Goal: Transaction & Acquisition: Book appointment/travel/reservation

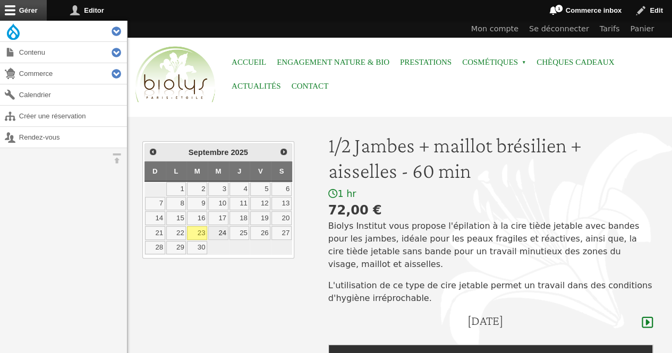
click at [217, 230] on link "24" at bounding box center [218, 233] width 20 height 14
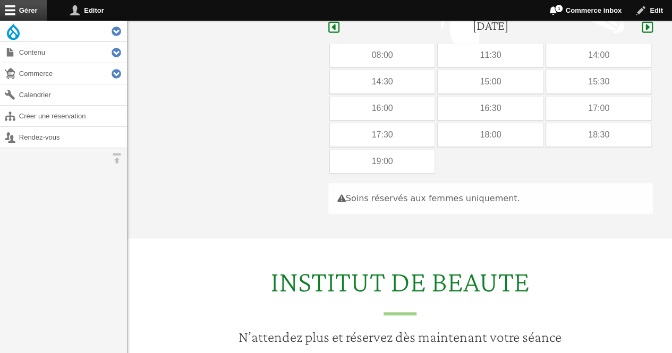
scroll to position [300, 0]
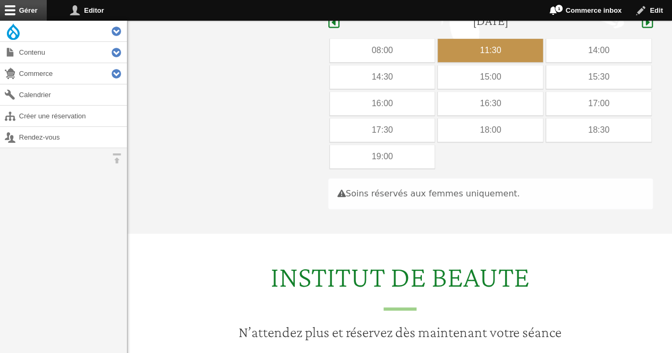
click at [447, 39] on div "11:30" at bounding box center [490, 50] width 105 height 23
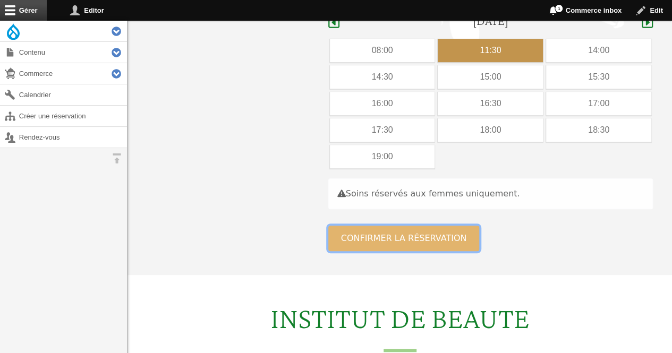
click at [368, 226] on button "Confirmer la réservation" at bounding box center [403, 238] width 151 height 25
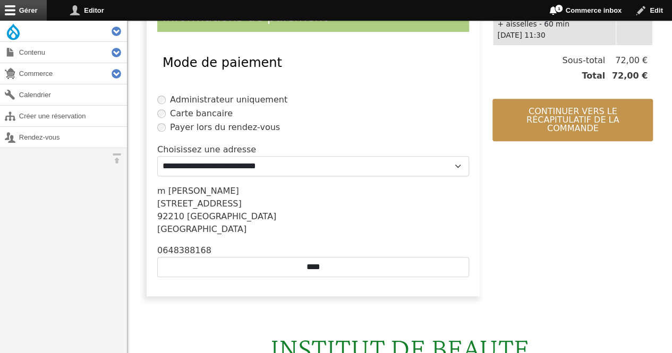
scroll to position [270, 0]
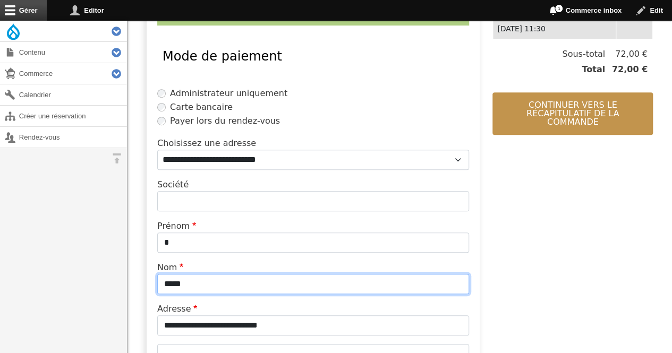
click at [249, 283] on input "*****" at bounding box center [313, 284] width 312 height 20
type input "*"
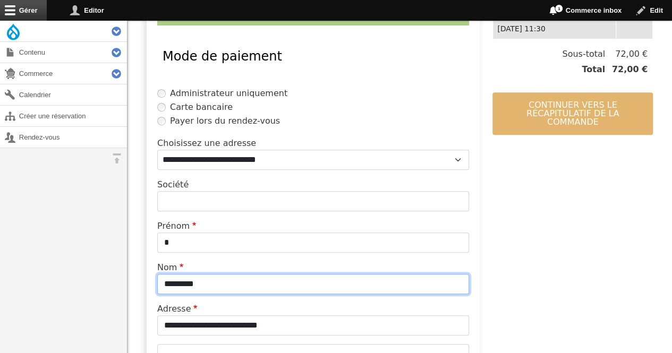
type input "*********"
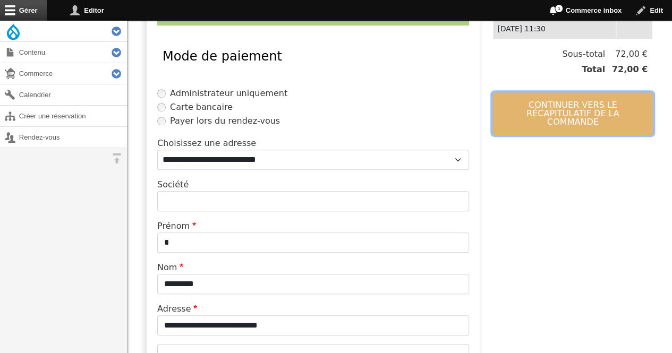
click at [508, 109] on button "Continuer vers le récapitulatif de la commande" at bounding box center [572, 113] width 160 height 42
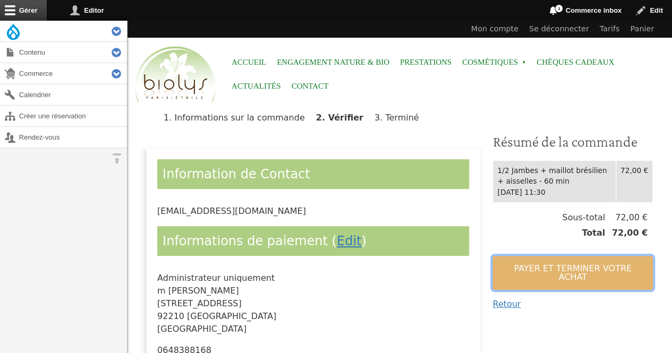
click at [522, 263] on button "Payer et terminer votre achat" at bounding box center [572, 273] width 160 height 34
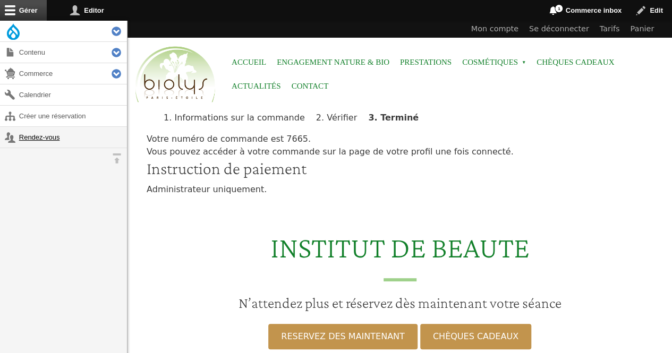
click at [33, 136] on link "Rendez-vous" at bounding box center [63, 137] width 127 height 21
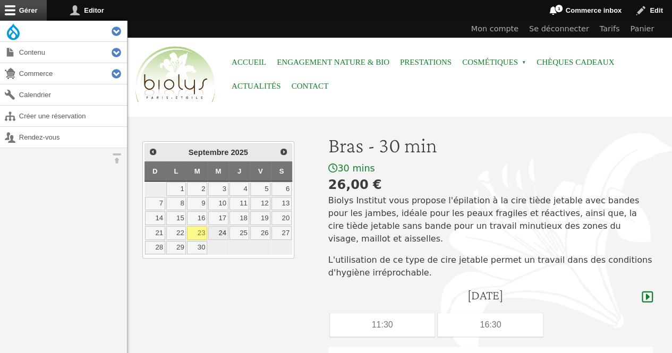
click at [222, 228] on link "24" at bounding box center [218, 233] width 20 height 14
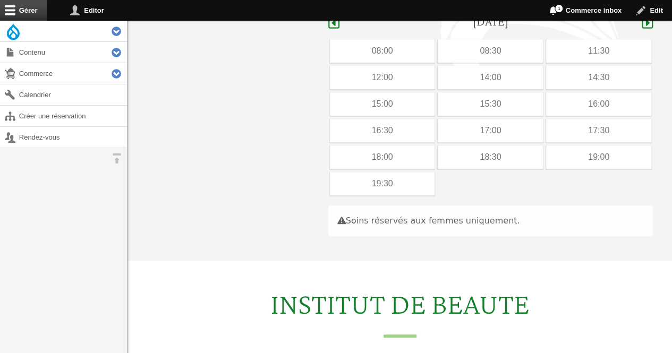
scroll to position [275, 0]
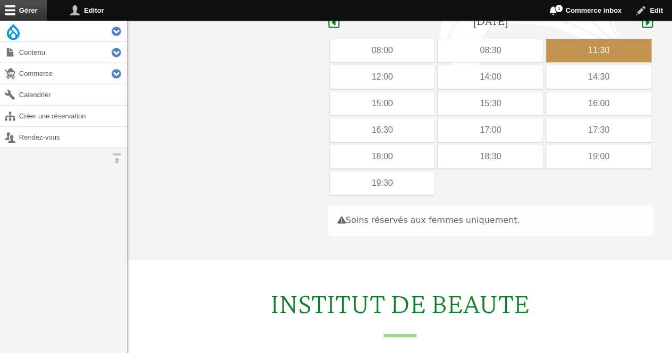
click at [570, 41] on div "11:30" at bounding box center [598, 50] width 105 height 23
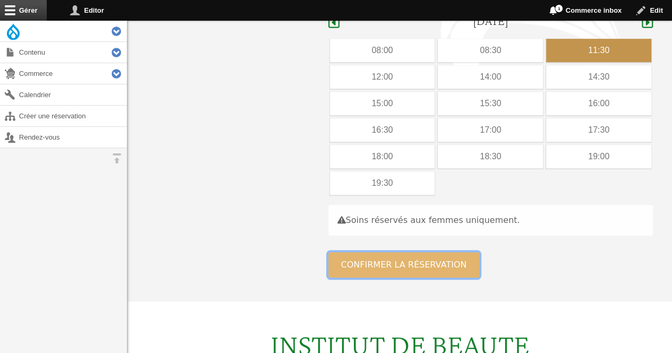
click at [352, 252] on button "Confirmer la réservation" at bounding box center [403, 264] width 151 height 25
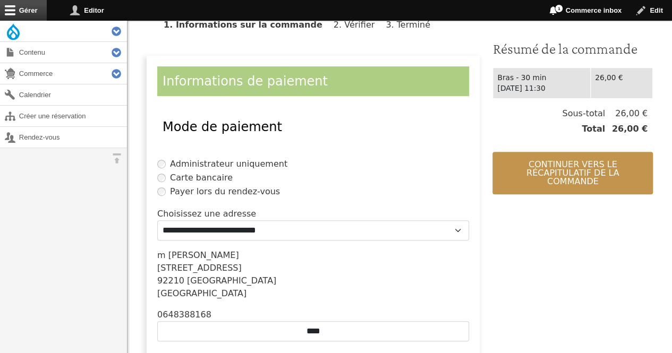
scroll to position [205, 0]
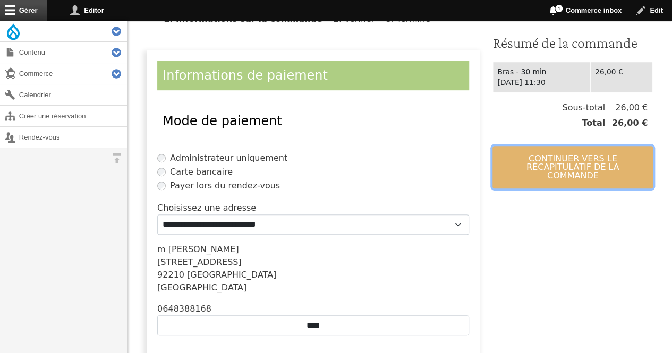
click at [560, 162] on button "Continuer vers le récapitulatif de la commande" at bounding box center [572, 167] width 160 height 42
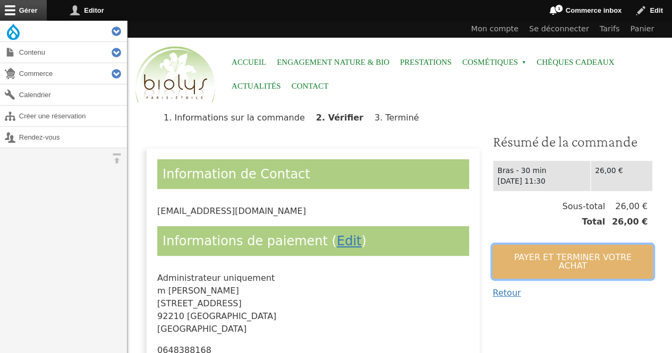
click at [523, 253] on button "Payer et terminer votre achat" at bounding box center [572, 262] width 160 height 34
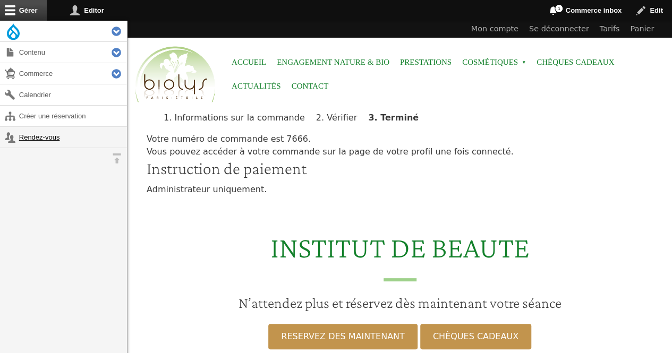
click at [54, 136] on link "Rendez-vous" at bounding box center [63, 137] width 127 height 21
